Goal: Transaction & Acquisition: Purchase product/service

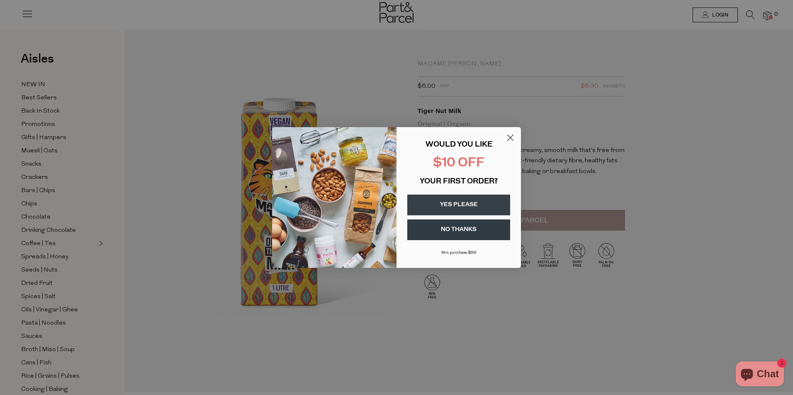
click at [485, 202] on button "YES PLEASE" at bounding box center [458, 205] width 103 height 21
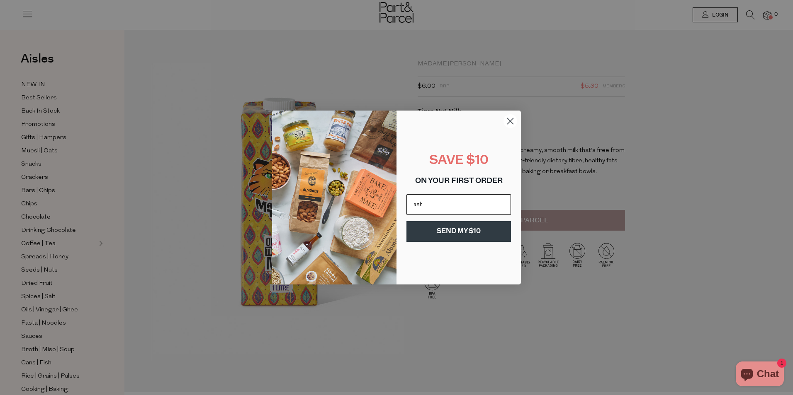
type input "ashleigh.collier@outlook.com.au"
click at [457, 235] on button "SEND MY $10" at bounding box center [458, 231] width 104 height 21
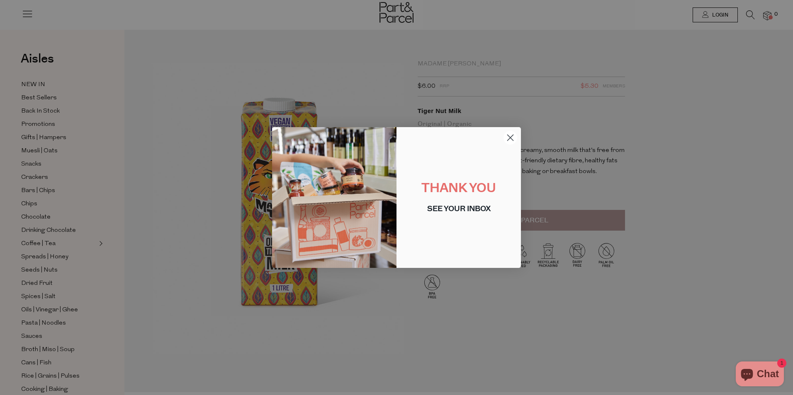
click at [507, 138] on circle "Close dialog" at bounding box center [510, 138] width 14 height 14
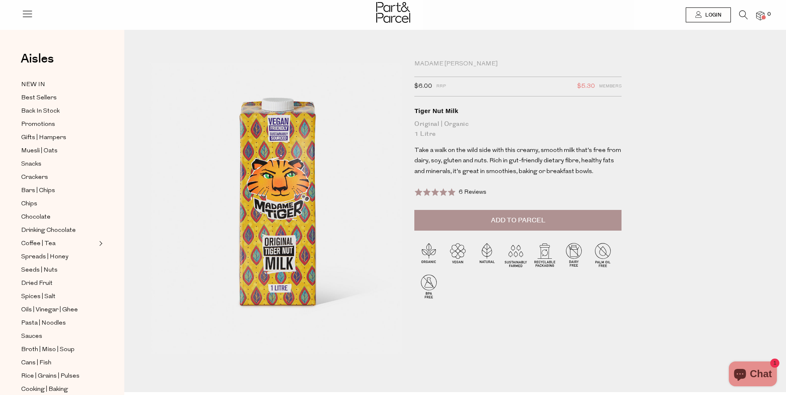
click at [508, 224] on span "Add to Parcel" at bounding box center [518, 221] width 54 height 10
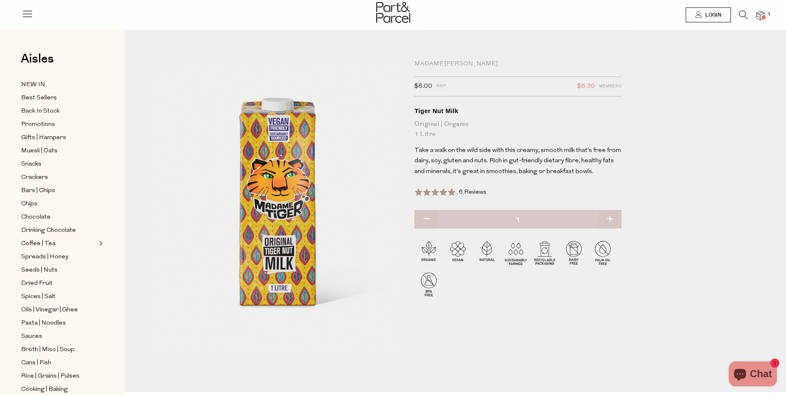
click at [612, 220] on button "button" at bounding box center [610, 220] width 24 height 18
type input "2"
click at [608, 217] on button "button" at bounding box center [610, 220] width 24 height 18
type input "3"
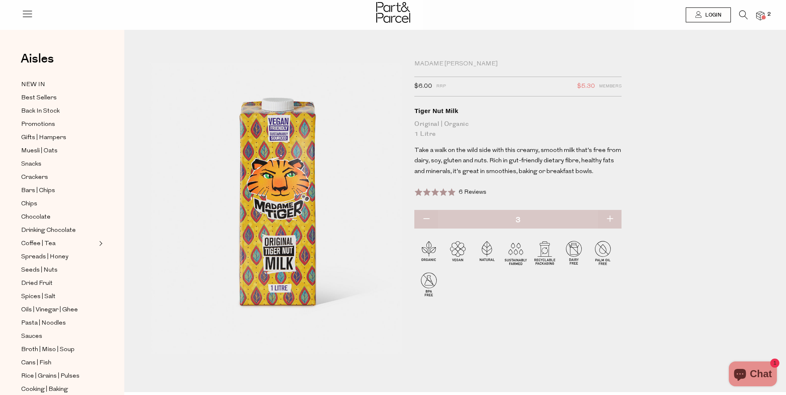
type input "3"
click at [610, 219] on button "button" at bounding box center [610, 220] width 24 height 18
type input "4"
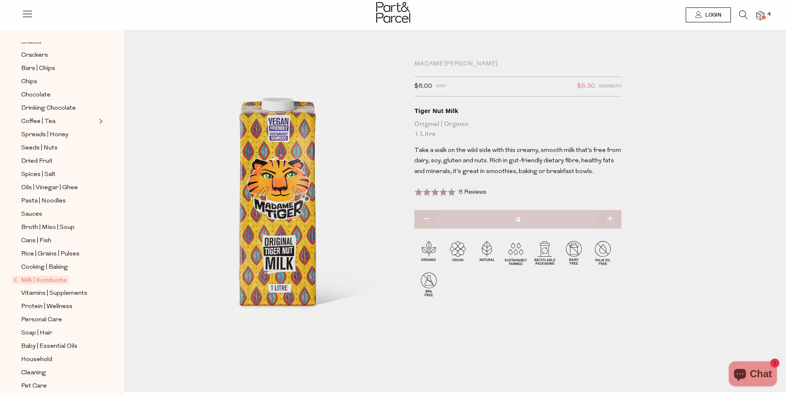
scroll to position [131, 0]
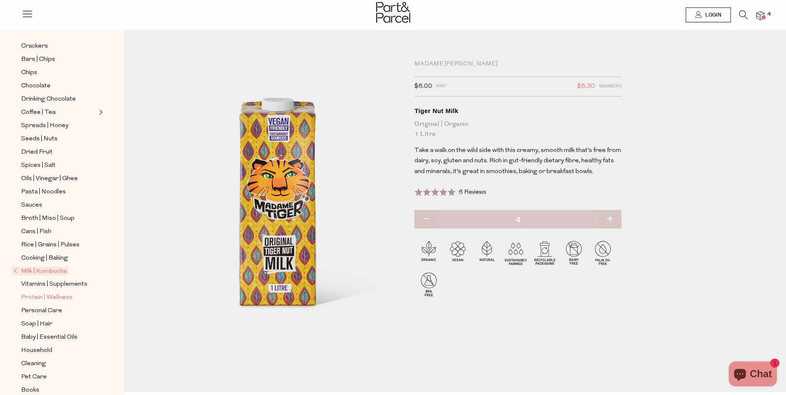
click at [64, 293] on span "Protein | Wellness" at bounding box center [46, 298] width 51 height 10
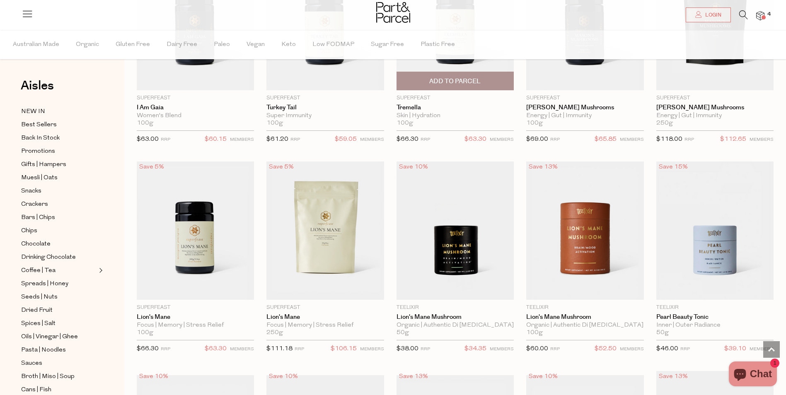
scroll to position [1534, 0]
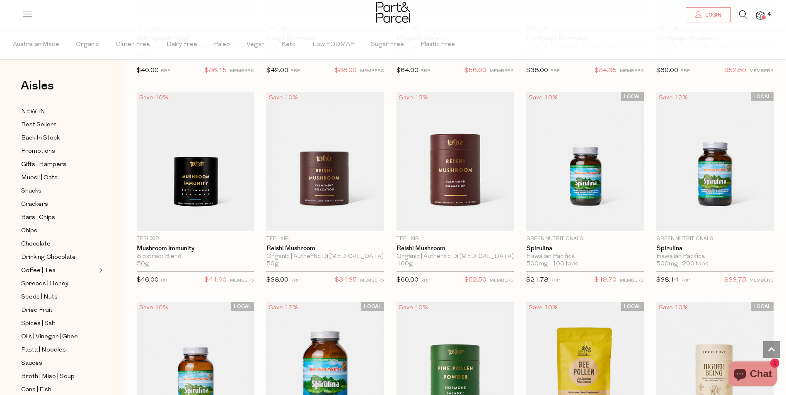
scroll to position [1907, 0]
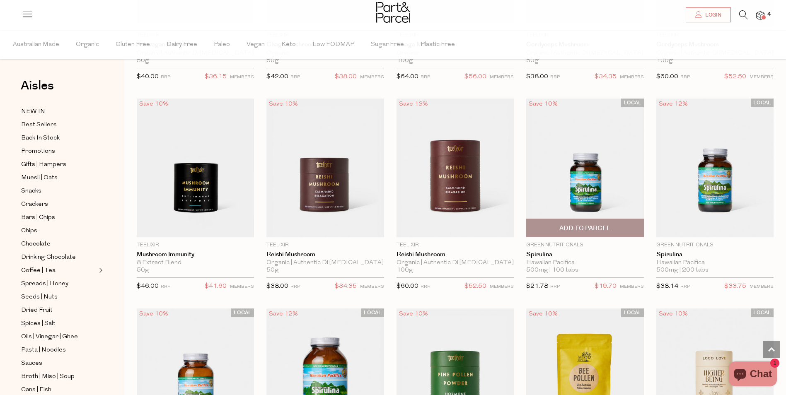
click at [598, 224] on span "Add To Parcel" at bounding box center [585, 228] width 51 height 9
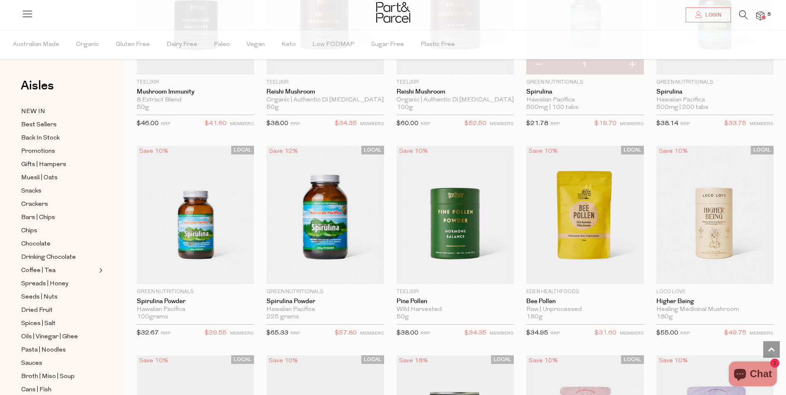
scroll to position [2072, 0]
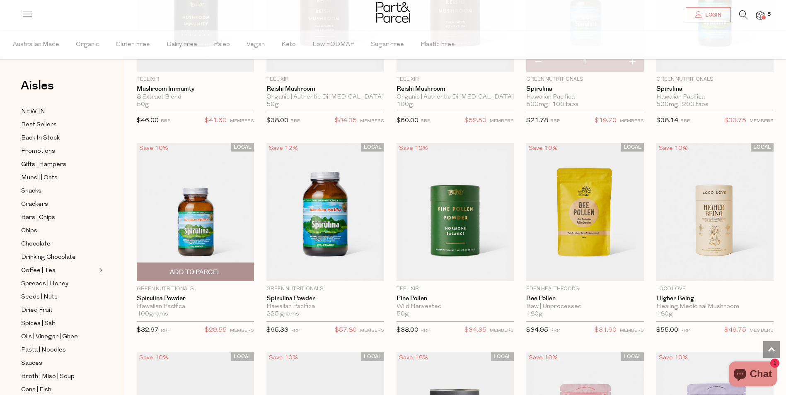
click at [203, 271] on span "Add To Parcel" at bounding box center [195, 272] width 51 height 9
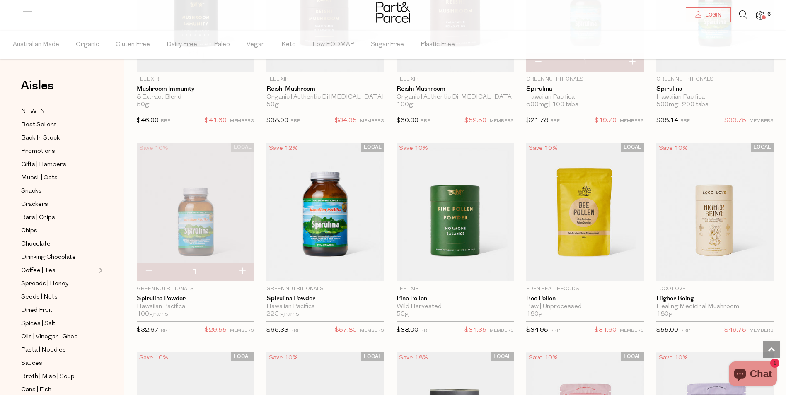
click at [763, 19] on span at bounding box center [764, 17] width 4 height 4
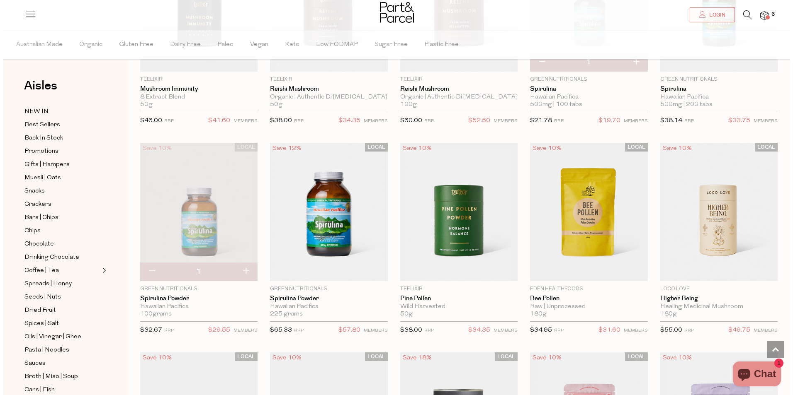
scroll to position [2086, 0]
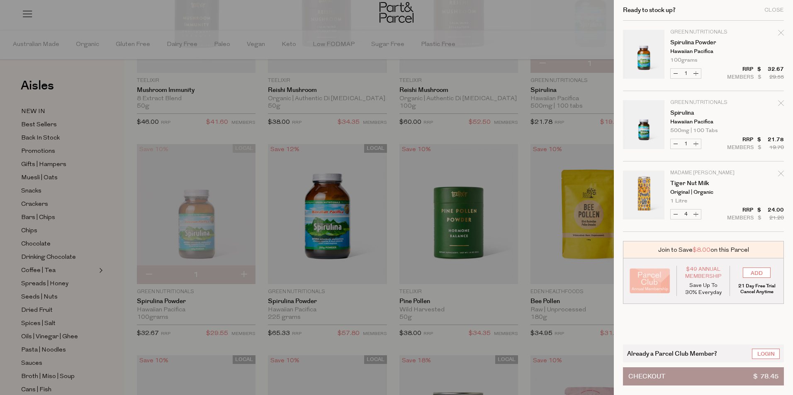
click at [779, 104] on icon "Remove Spirulina" at bounding box center [780, 102] width 5 height 5
type input "Add Membership"
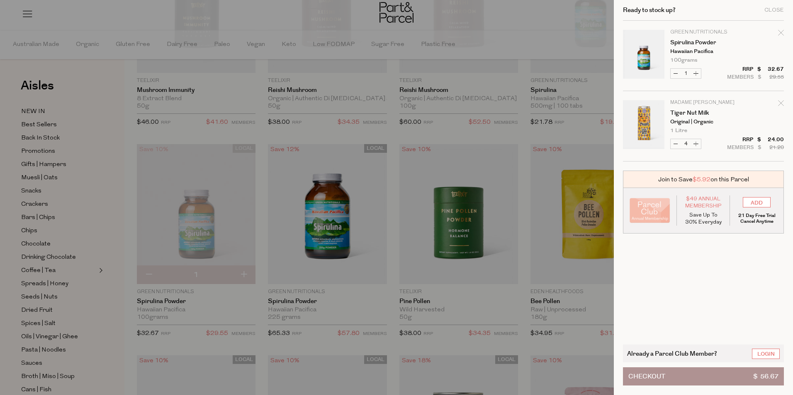
click at [561, 43] on div at bounding box center [396, 197] width 793 height 395
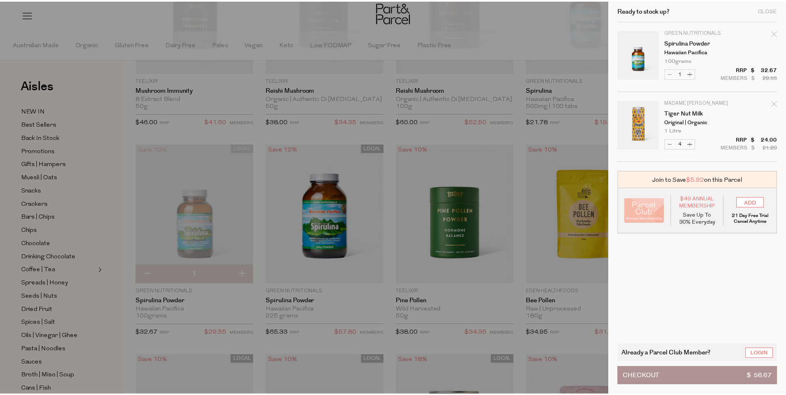
scroll to position [2072, 0]
